Goal: Register for event/course

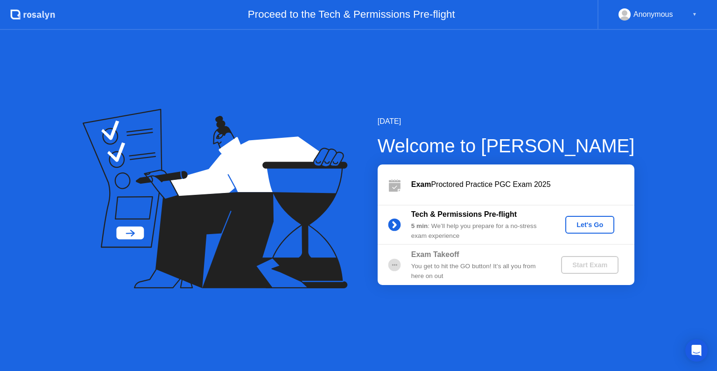
click at [589, 225] on div "Let's Go" at bounding box center [590, 224] width 42 height 7
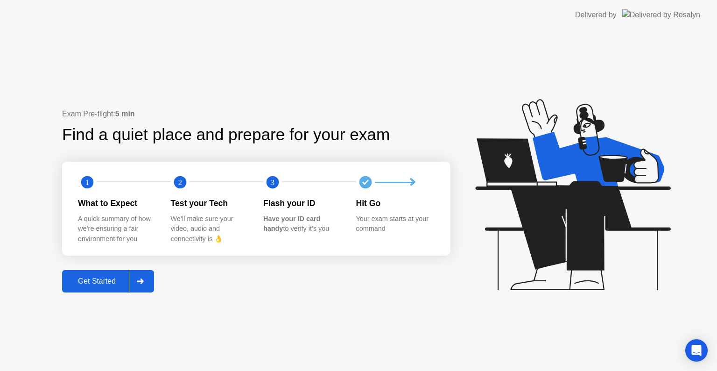
click at [75, 285] on div "Get Started" at bounding box center [97, 281] width 64 height 8
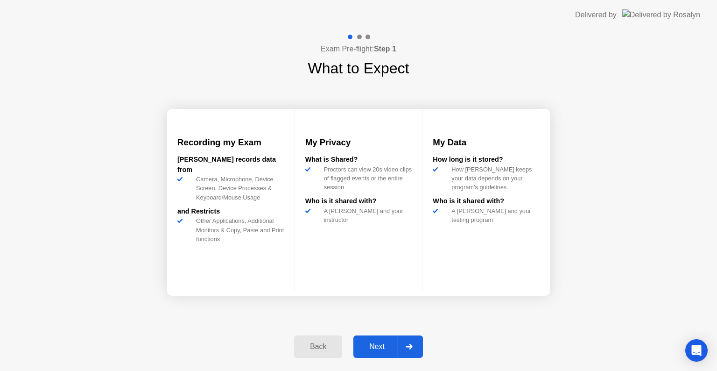
click at [377, 343] on div "Next" at bounding box center [377, 346] width 42 height 8
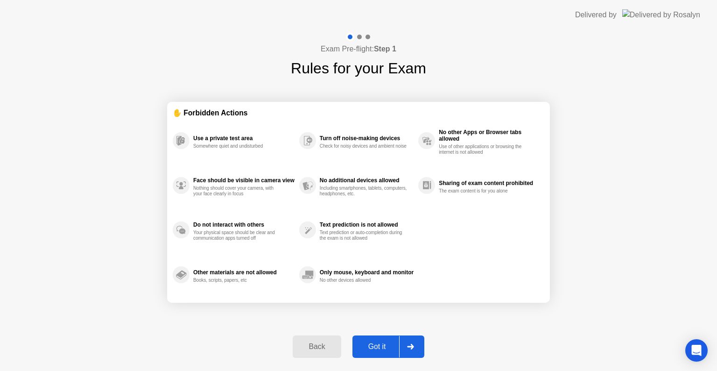
click at [377, 343] on div "Got it" at bounding box center [377, 346] width 44 height 8
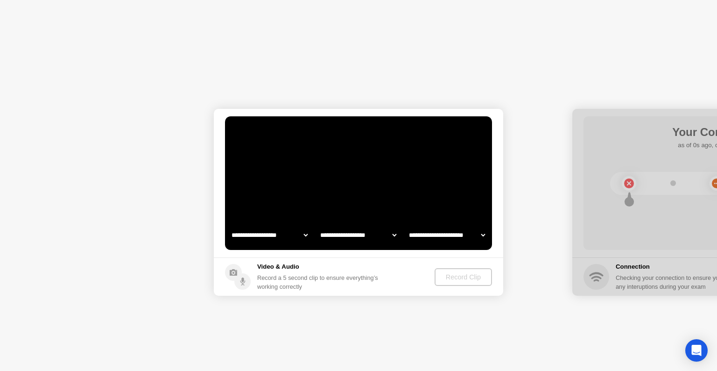
select select "**********"
select select "*******"
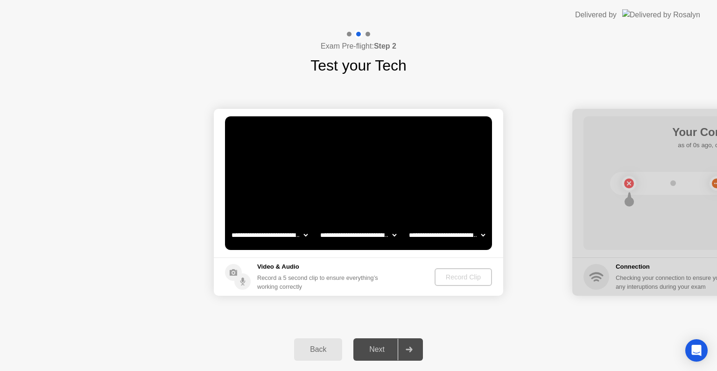
click at [336, 347] on div "Back" at bounding box center [318, 349] width 43 height 8
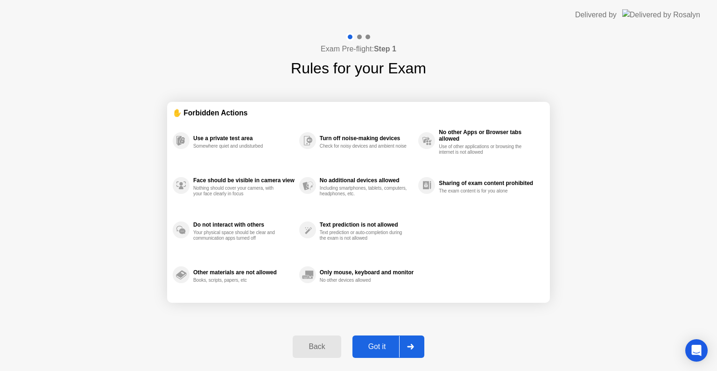
click at [371, 347] on div "Got it" at bounding box center [377, 346] width 44 height 8
select select "**********"
select select "*******"
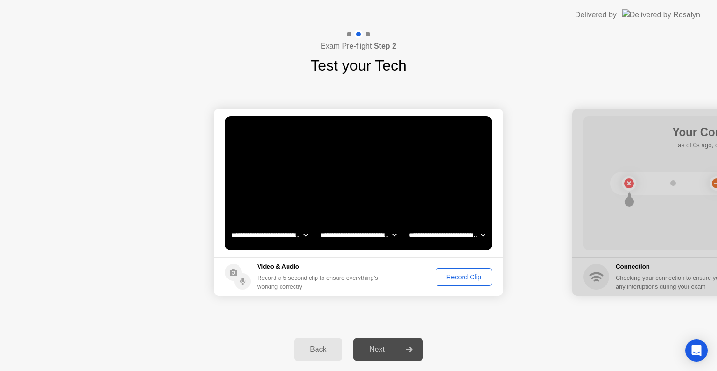
click at [460, 279] on div "Record Clip" at bounding box center [464, 276] width 50 height 7
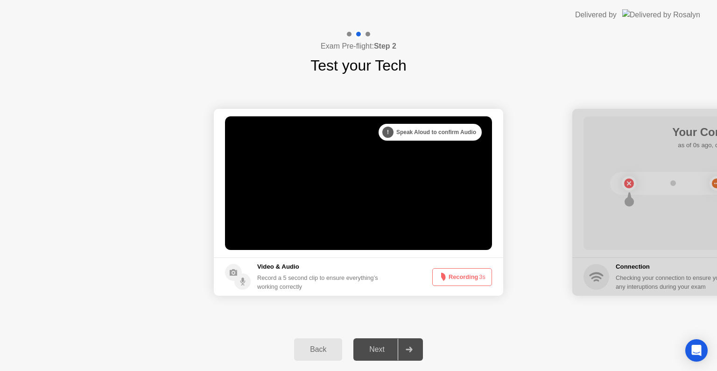
click at [460, 279] on button "Recording 3s" at bounding box center [463, 277] width 60 height 18
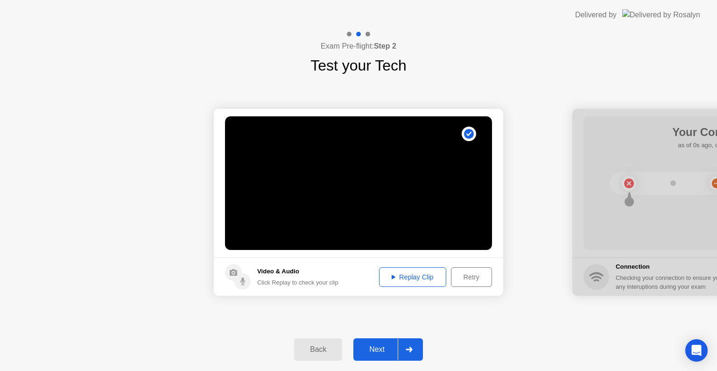
click at [415, 283] on button "Replay Clip" at bounding box center [412, 277] width 67 height 20
click at [467, 281] on div "Retry" at bounding box center [471, 276] width 35 height 7
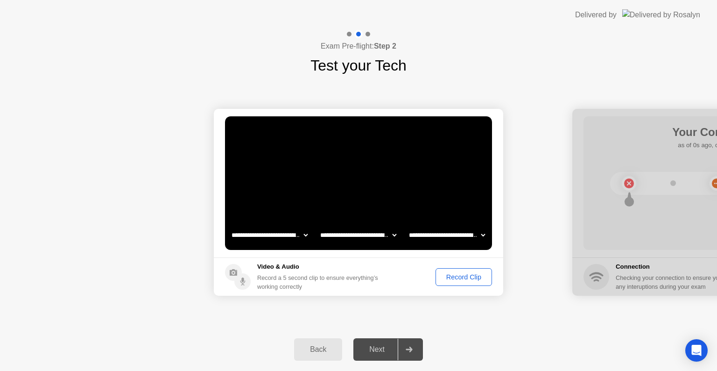
click at [457, 278] on div "Record Clip" at bounding box center [464, 276] width 50 height 7
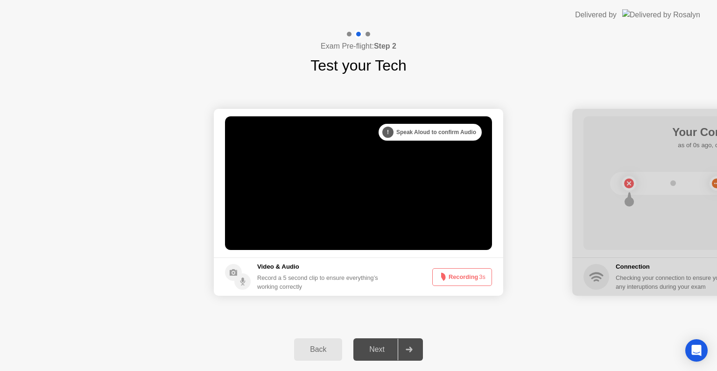
click at [457, 278] on button "Recording 3s" at bounding box center [463, 277] width 60 height 18
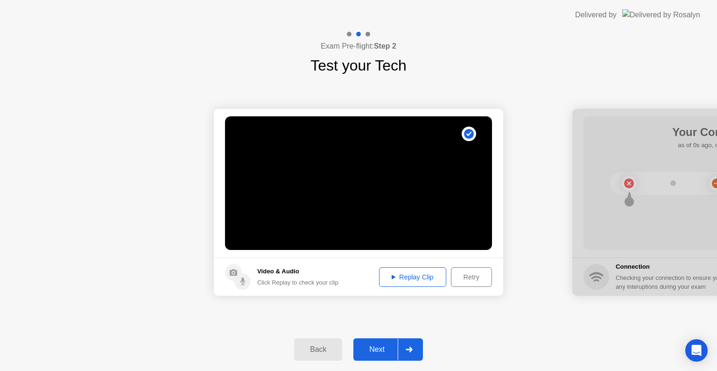
click at [412, 282] on button "Replay Clip" at bounding box center [412, 277] width 67 height 20
click at [475, 277] on div "Retry" at bounding box center [471, 276] width 35 height 7
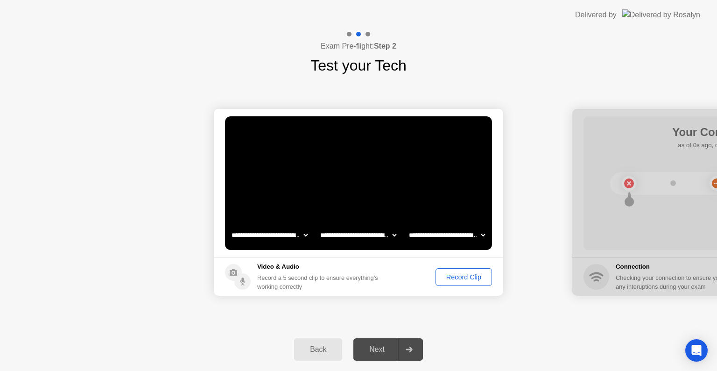
click at [475, 277] on div "Record Clip" at bounding box center [464, 276] width 50 height 7
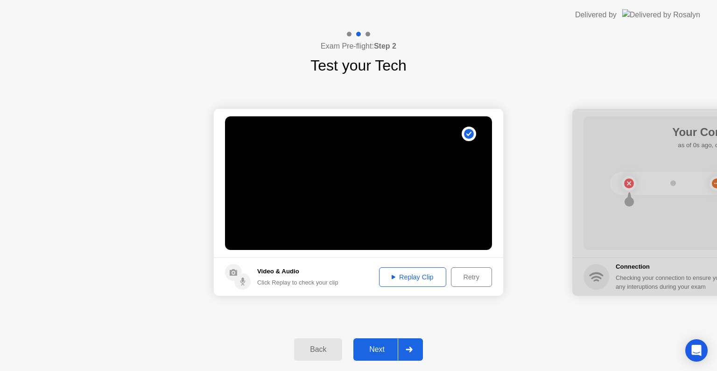
click at [433, 277] on div "Replay Clip" at bounding box center [413, 276] width 61 height 7
click at [415, 275] on div "Replay Clip" at bounding box center [413, 276] width 61 height 7
click at [372, 353] on div "Next" at bounding box center [377, 349] width 42 height 8
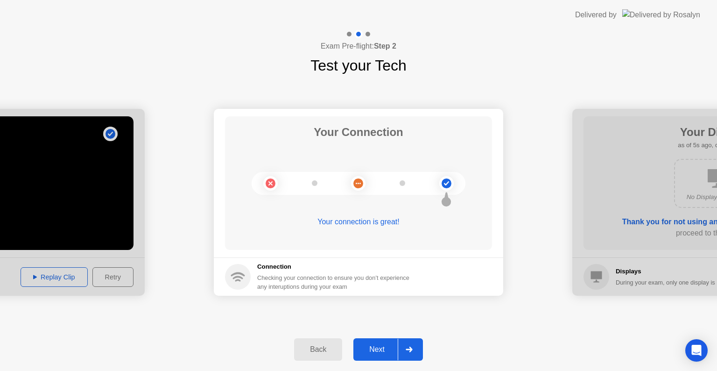
click at [379, 346] on div "Next" at bounding box center [377, 349] width 42 height 8
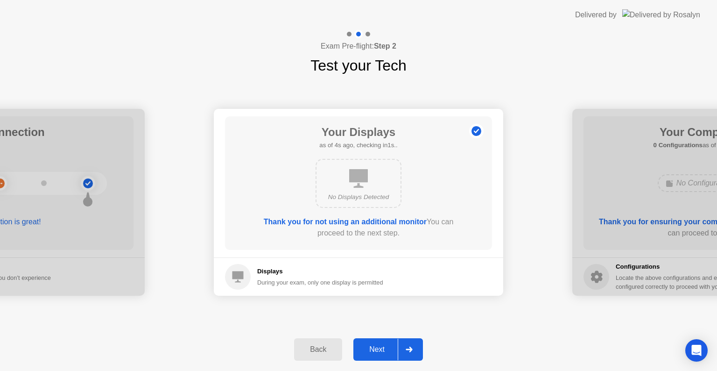
click at [383, 348] on div "Next" at bounding box center [377, 349] width 42 height 8
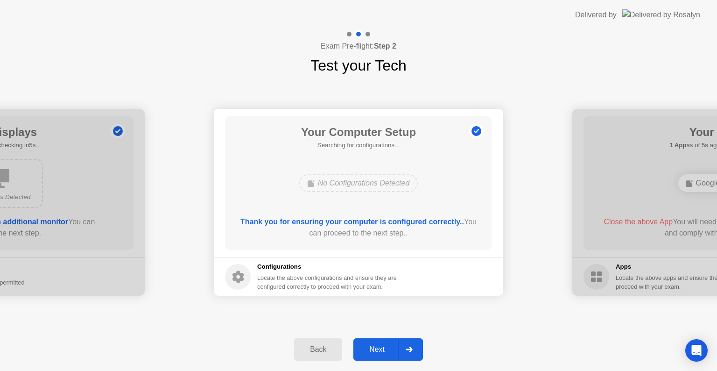
click at [383, 348] on div "Next" at bounding box center [377, 349] width 42 height 8
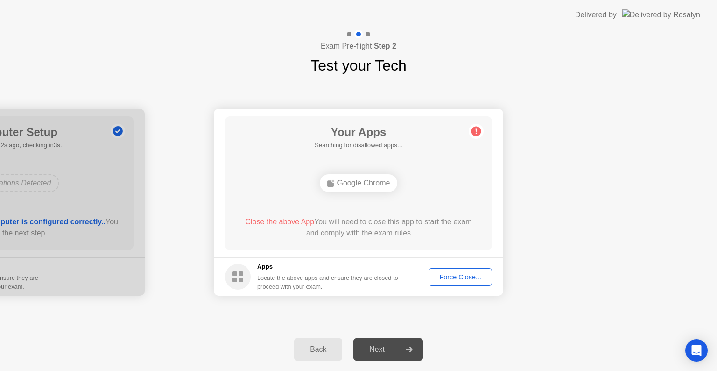
click at [455, 278] on div "Force Close..." at bounding box center [460, 276] width 57 height 7
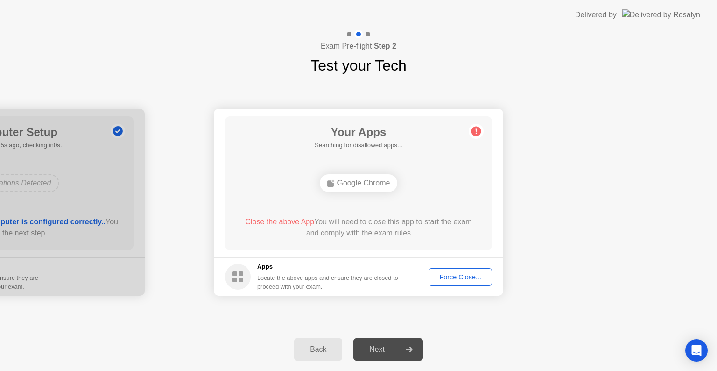
click at [464, 275] on div "Force Close..." at bounding box center [460, 276] width 57 height 7
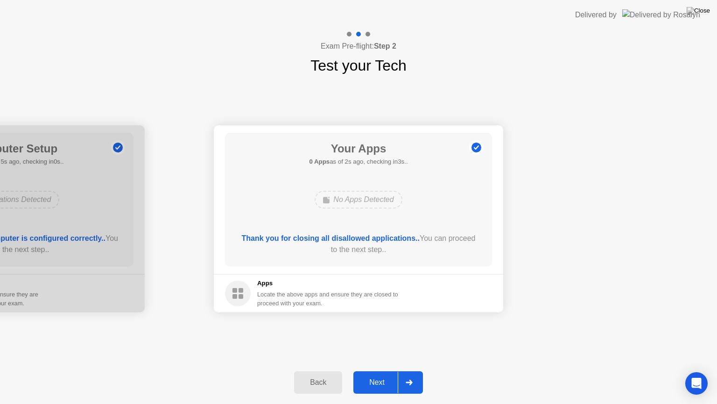
click at [375, 370] on button "Next" at bounding box center [389, 382] width 70 height 22
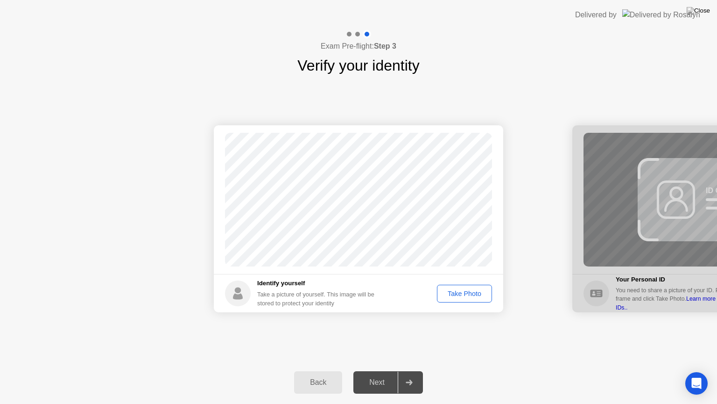
click at [459, 299] on button "Take Photo" at bounding box center [464, 293] width 55 height 18
click at [370, 370] on div "Next" at bounding box center [377, 382] width 42 height 8
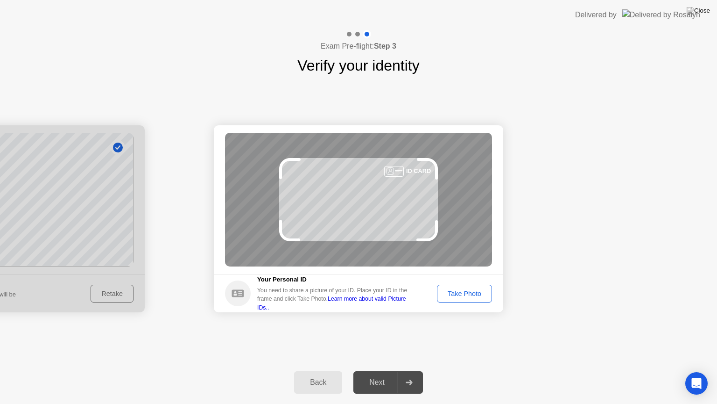
click at [464, 291] on div "Take Photo" at bounding box center [464, 293] width 49 height 7
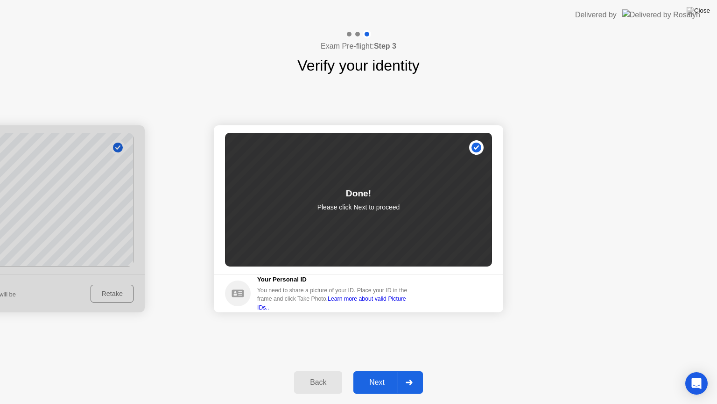
click at [372, 370] on div "Next" at bounding box center [377, 382] width 42 height 8
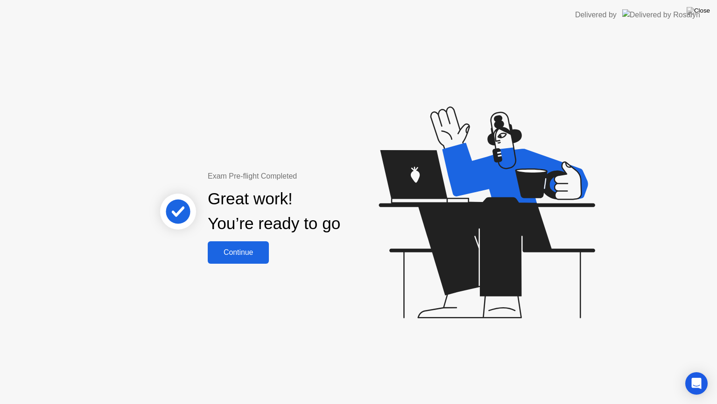
click at [255, 249] on div "Continue" at bounding box center [239, 252] width 56 height 8
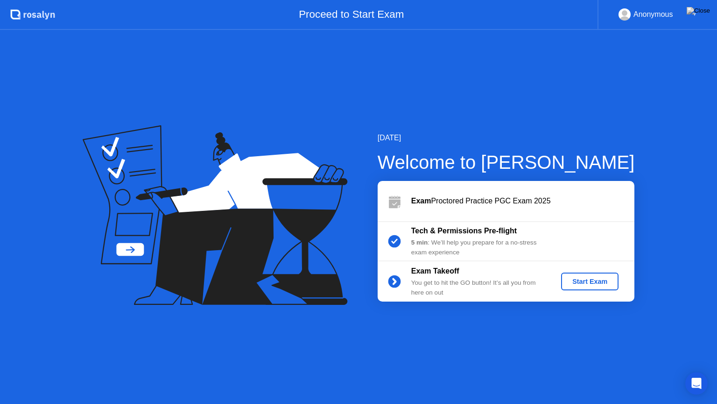
click at [581, 278] on div "Start Exam" at bounding box center [590, 280] width 50 height 7
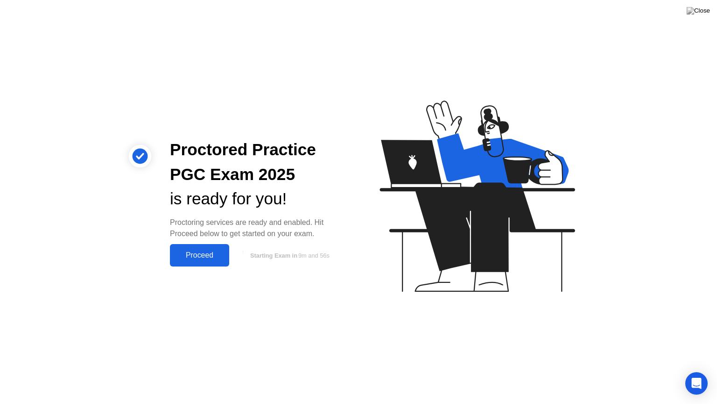
click at [196, 257] on div "Proceed" at bounding box center [200, 255] width 54 height 8
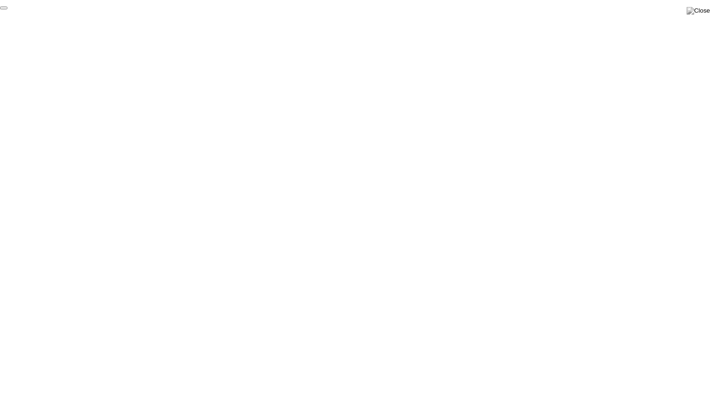
click div "End Proctoring Session"
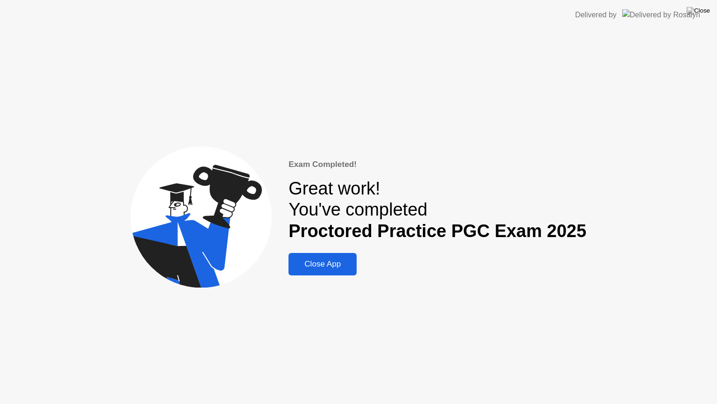
click at [341, 260] on div "Close App" at bounding box center [322, 263] width 63 height 9
